Goal: Transaction & Acquisition: Purchase product/service

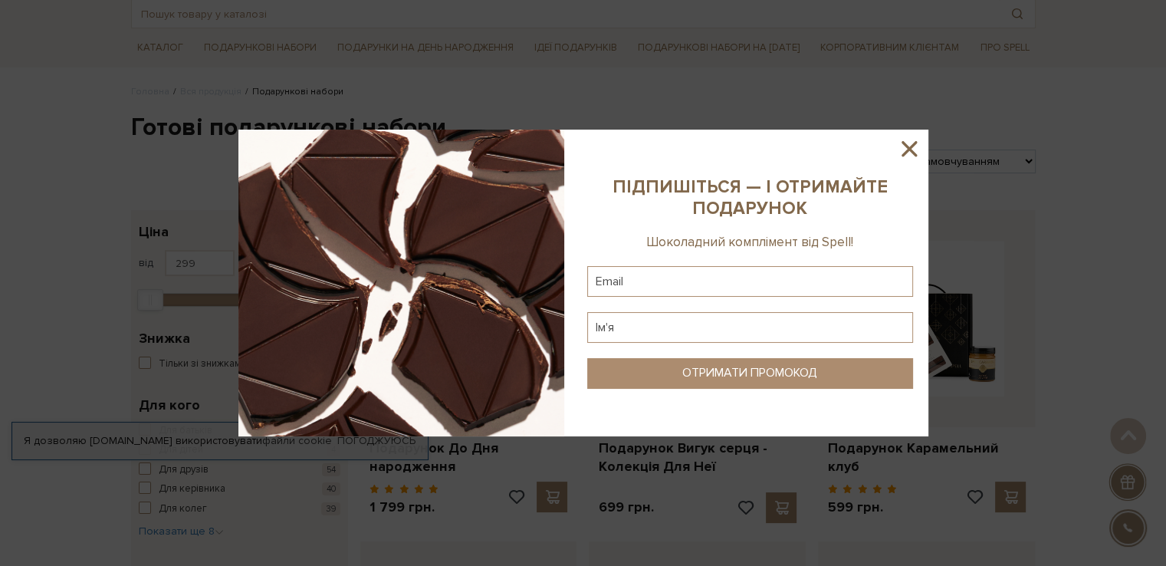
scroll to position [77, 0]
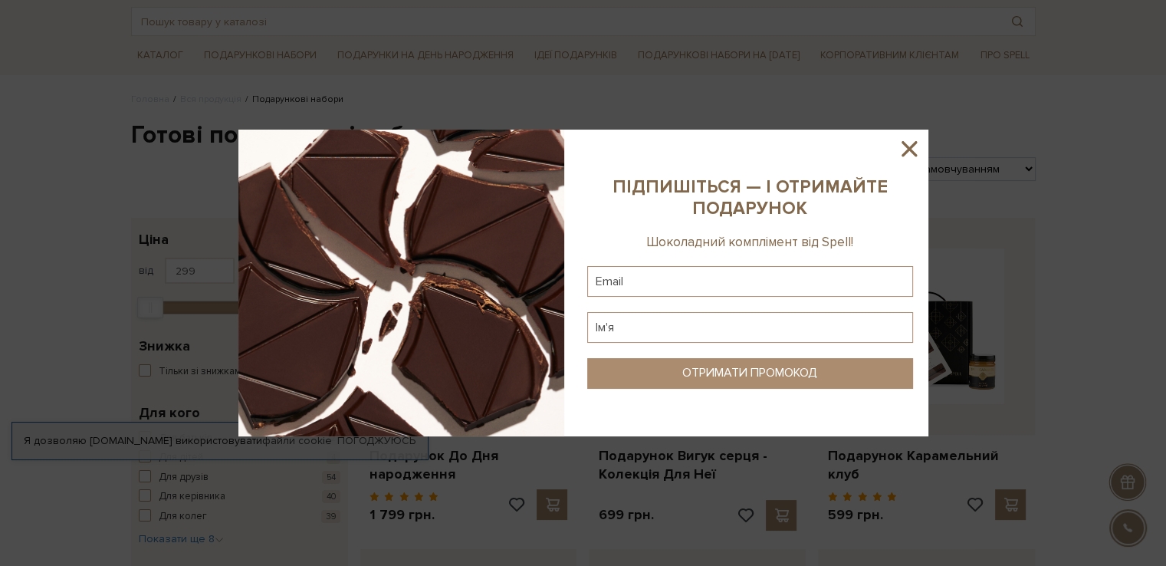
click at [904, 143] on icon at bounding box center [909, 149] width 26 height 26
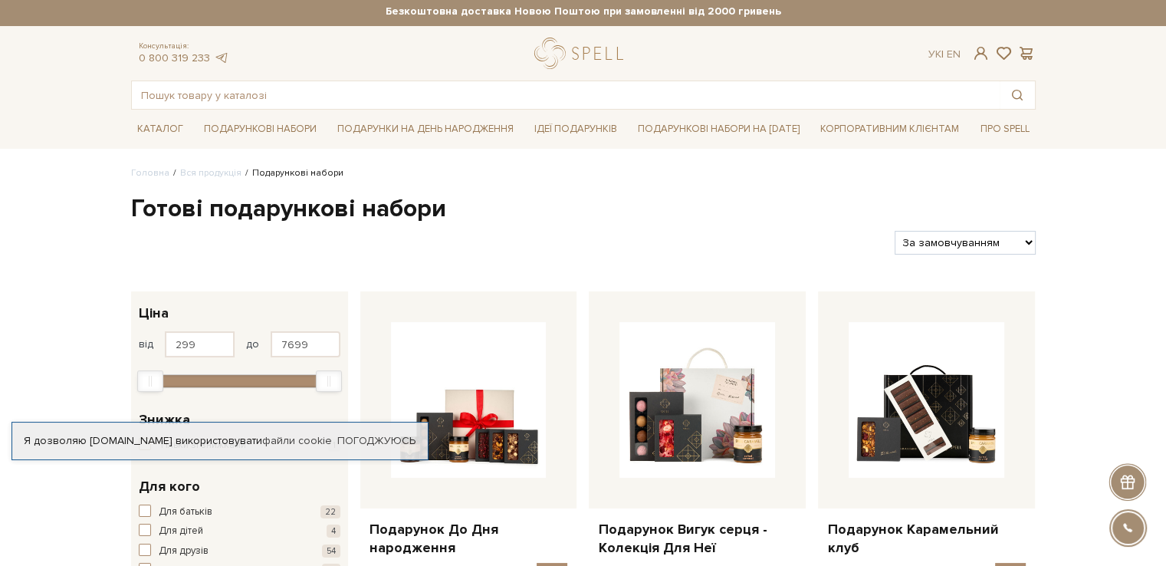
scroll to position [0, 0]
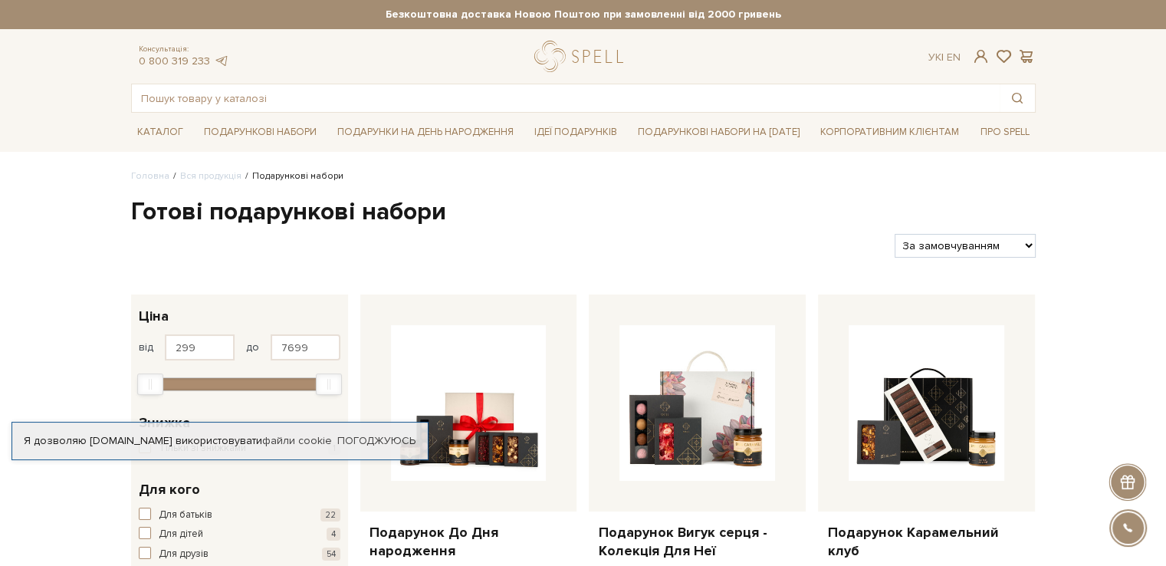
click at [960, 249] on select "За замовчуванням За Ціною (зростання) За Ціною (зменшення) Новинки За популярні…" at bounding box center [965, 246] width 140 height 24
click at [954, 249] on select "За замовчуванням За Ціною (зростання) За Ціною (зменшення) Новинки За популярні…" at bounding box center [965, 246] width 140 height 24
select select "https://spellchocolate.com/our-productions/podarunkovi-box/?sort=p.price&order=…"
click at [895, 234] on select "За замовчуванням За Ціною (зростання) За Ціною (зменшення) Новинки За популярні…" at bounding box center [965, 246] width 140 height 24
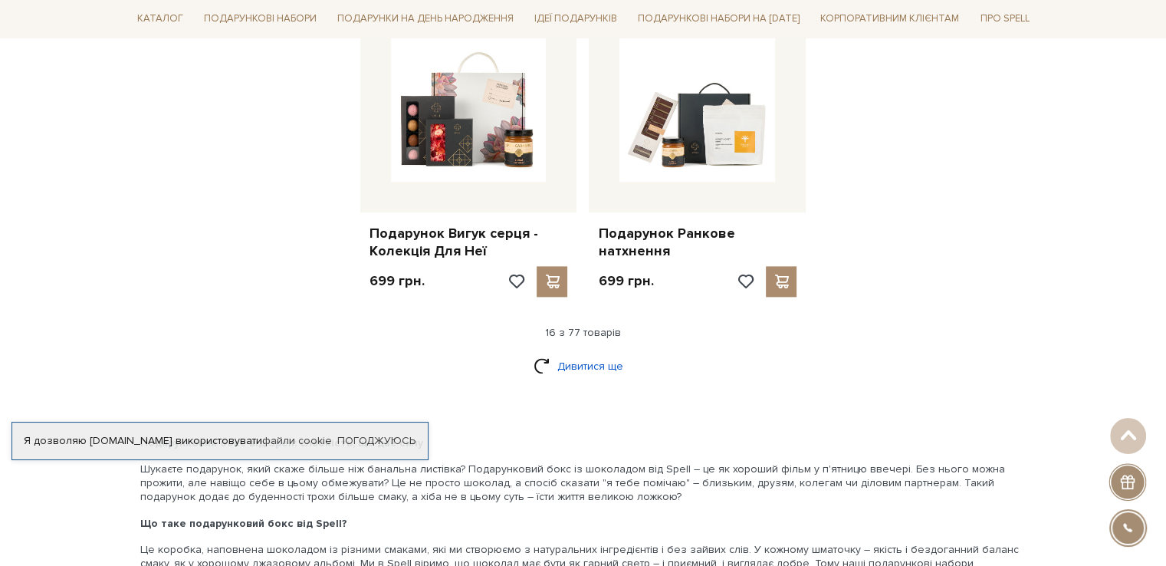
scroll to position [1916, 0]
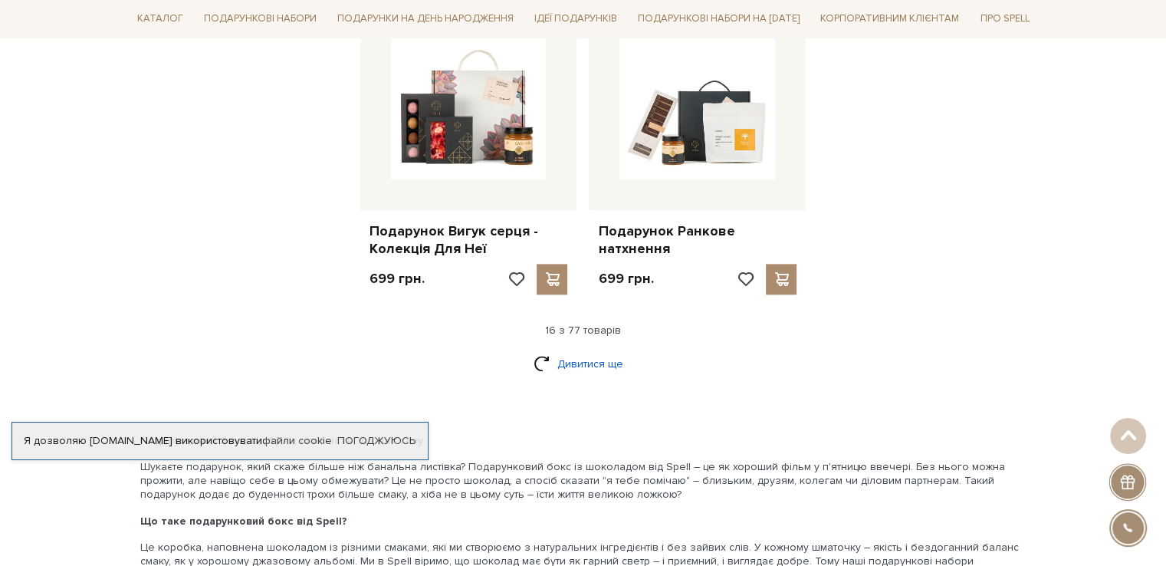
click at [572, 350] on link "Дивитися ще" at bounding box center [583, 363] width 100 height 27
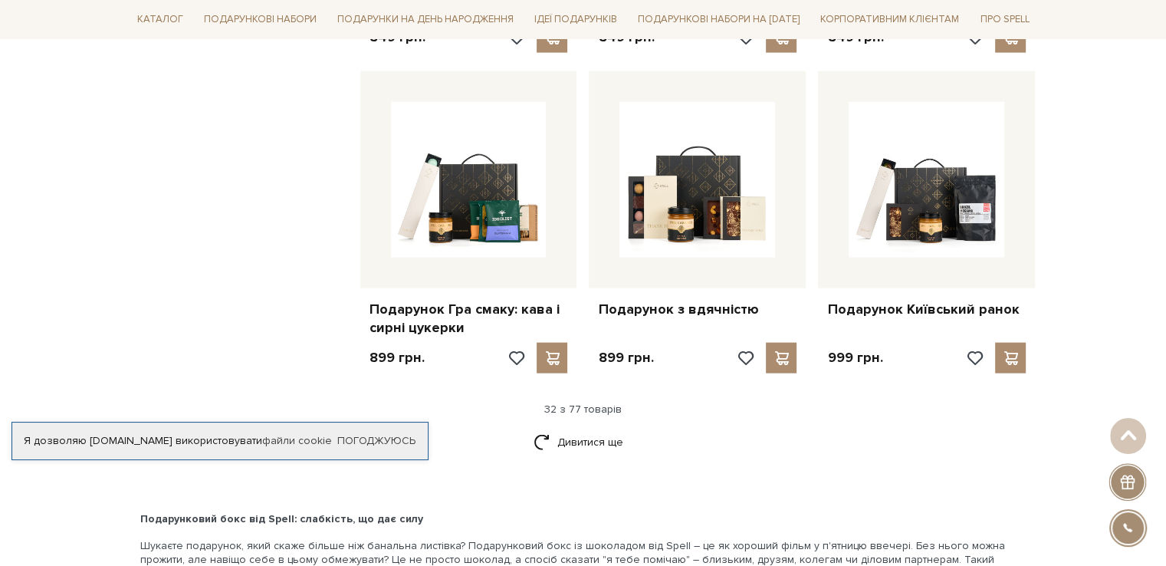
scroll to position [3526, 0]
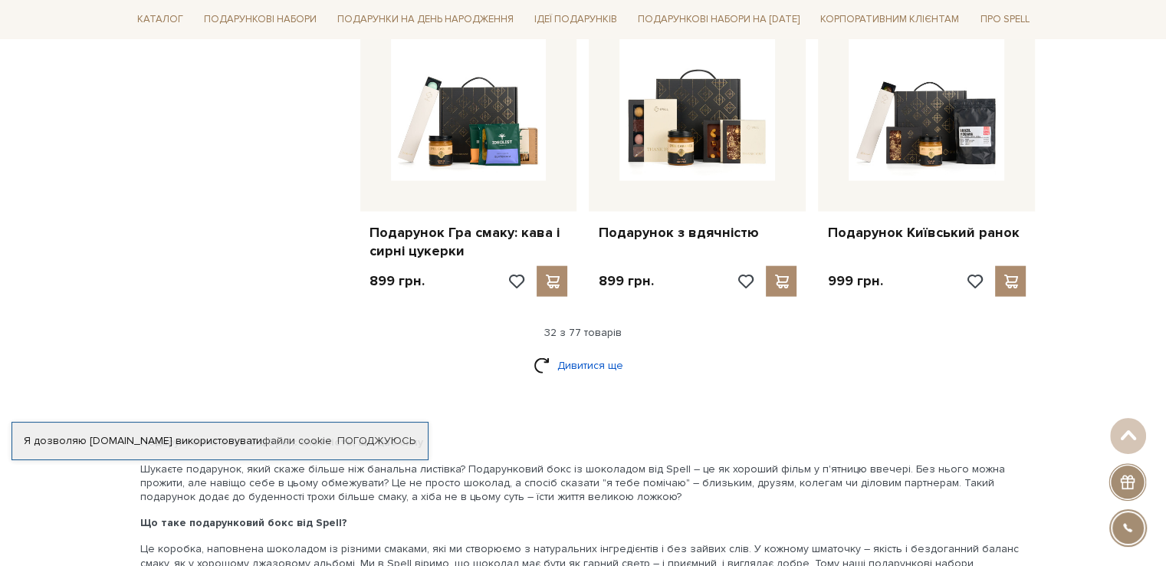
click at [560, 363] on link "Дивитися ще" at bounding box center [583, 365] width 100 height 27
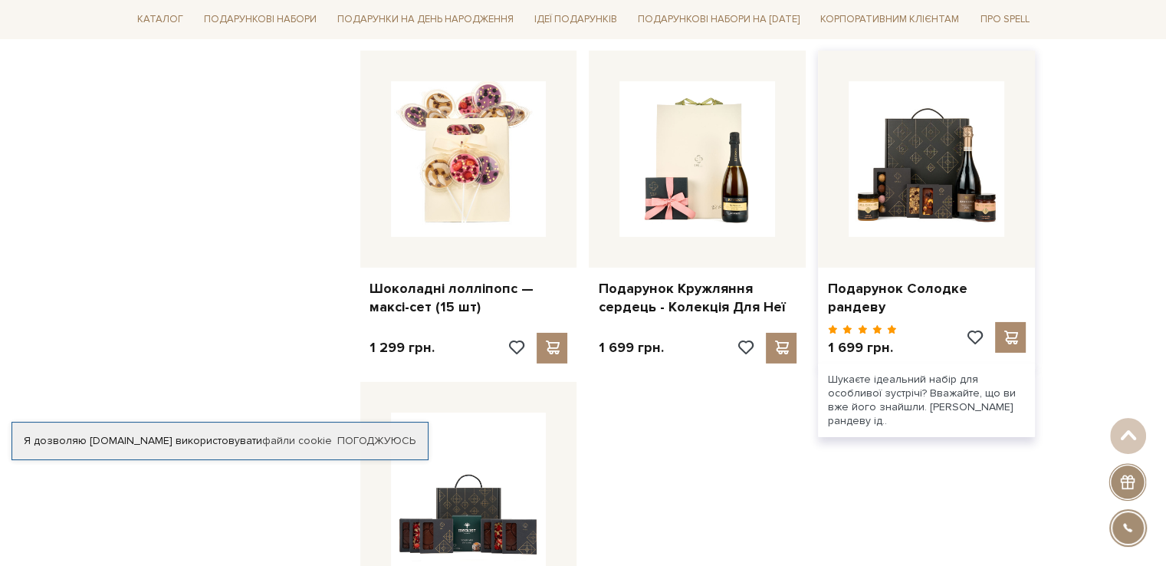
scroll to position [5059, 0]
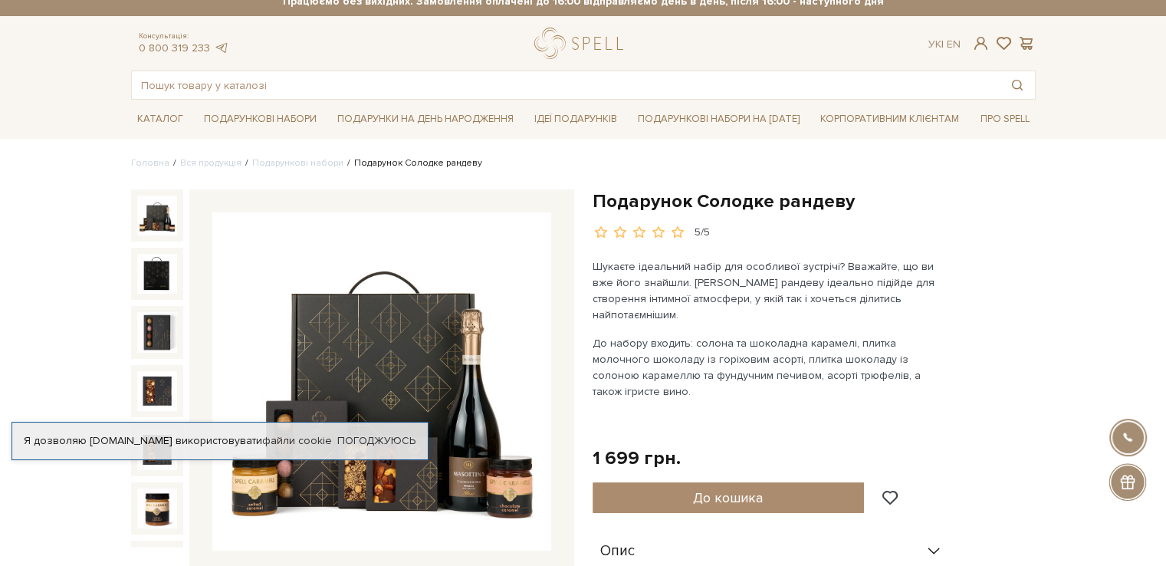
scroll to position [153, 0]
